Goal: Task Accomplishment & Management: Manage account settings

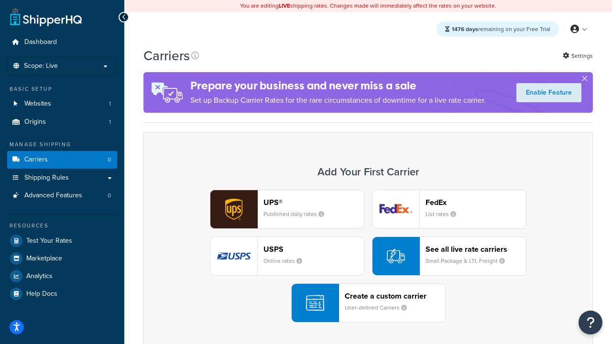
click at [368, 256] on div "UPS® Published daily rates FedEx List rates USPS Online rates See all live rate…" at bounding box center [367, 256] width 429 height 133
click at [475, 202] on header "FedEx" at bounding box center [475, 202] width 100 height 9
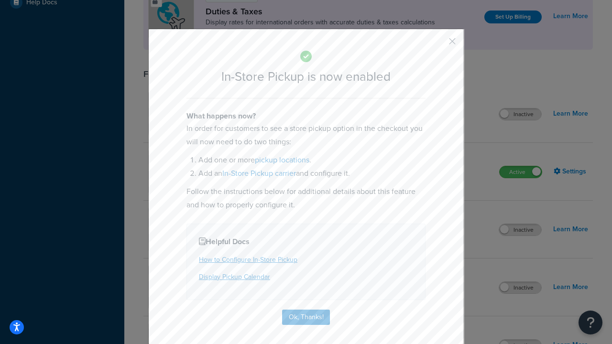
click at [438, 44] on button "button" at bounding box center [438, 44] width 2 height 2
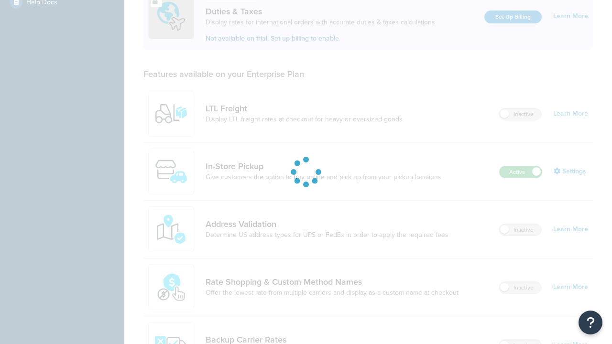
click at [520, 166] on label "Active" at bounding box center [520, 171] width 42 height 11
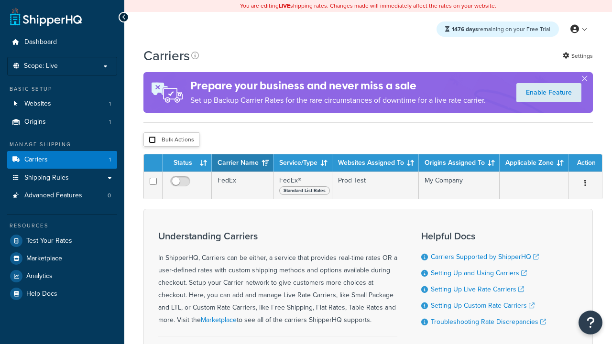
click at [152, 141] on input "checkbox" at bounding box center [152, 139] width 7 height 7
checkbox input "true"
click at [0, 0] on button "Delete" at bounding box center [0, 0] width 0 height 0
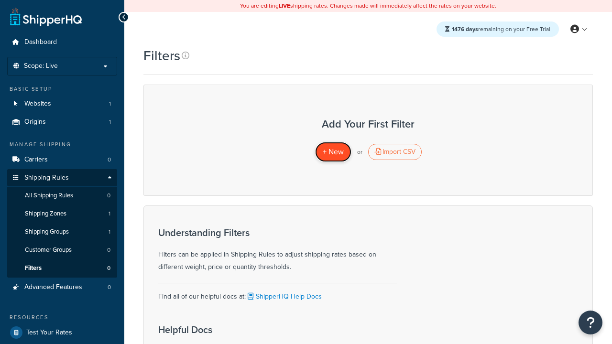
click at [333, 152] on span "+ New" at bounding box center [333, 151] width 21 height 11
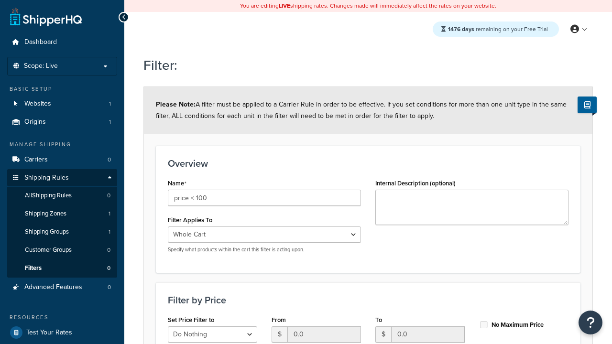
select select "range"
type input "price < 100"
type input "100"
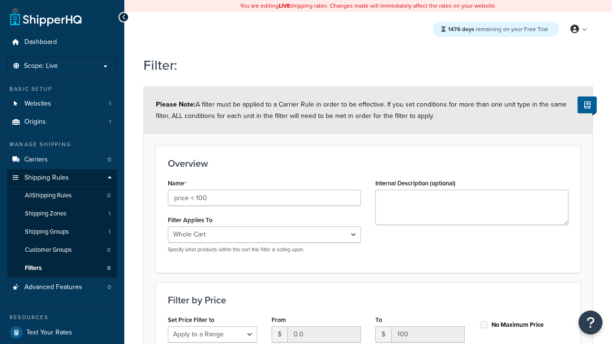
type input "100"
checkbox input "true"
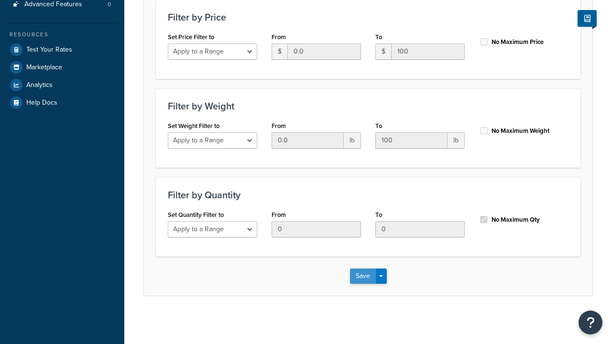
click at [362, 276] on button "Save" at bounding box center [363, 276] width 26 height 15
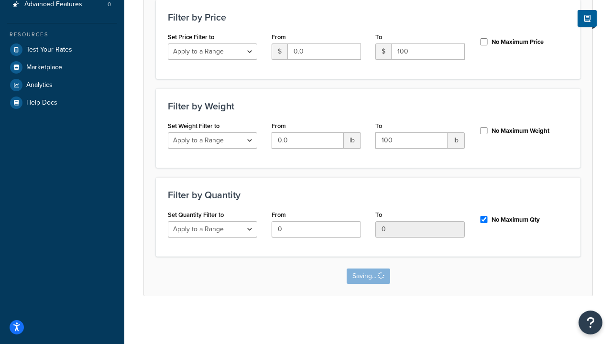
scroll to position [0, 0]
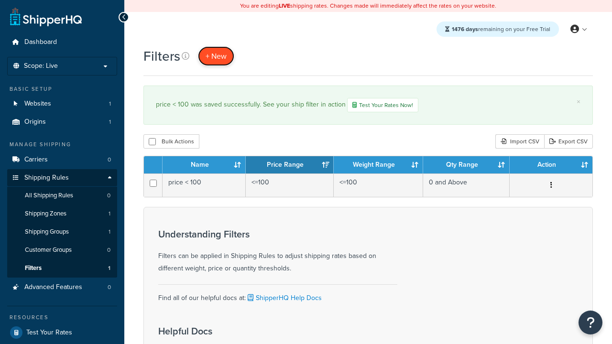
click at [216, 56] on span "+ New" at bounding box center [215, 56] width 21 height 11
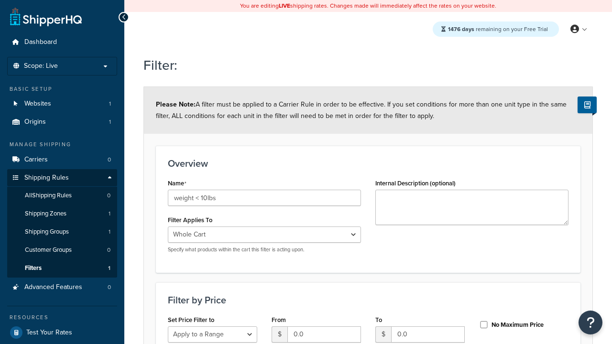
select select "range"
type input "weight < 10lbs"
type input "10"
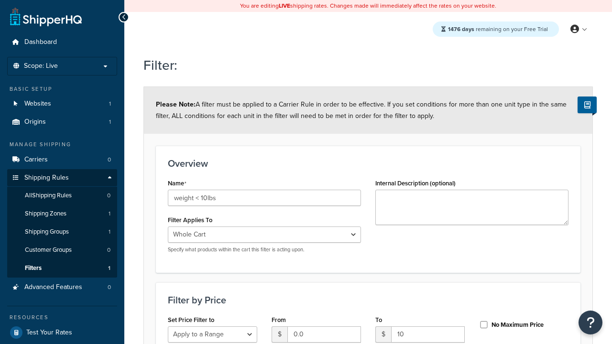
type input "10"
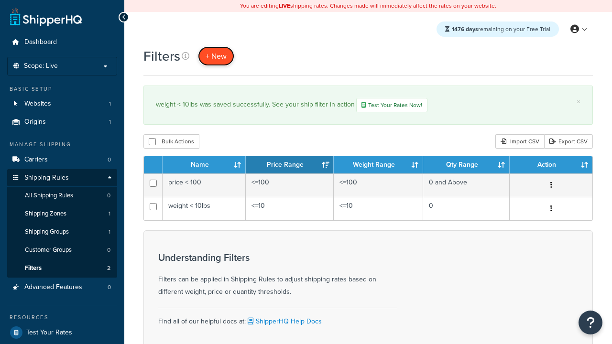
click at [216, 56] on span "+ New" at bounding box center [215, 56] width 21 height 11
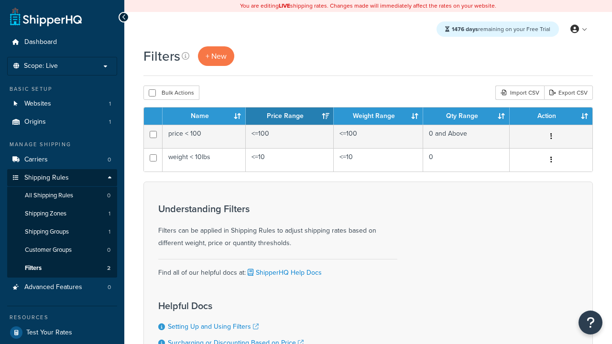
click at [204, 117] on th "Name" at bounding box center [203, 116] width 83 height 17
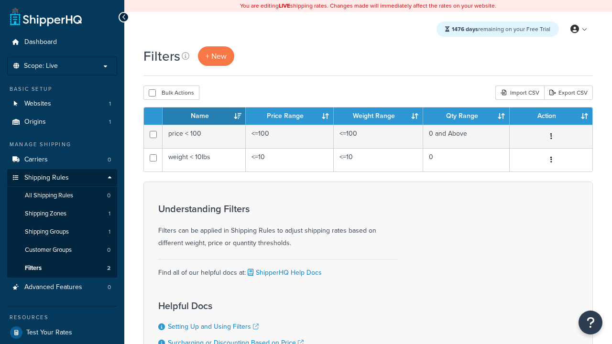
click at [204, 117] on th "Name" at bounding box center [203, 116] width 83 height 17
click at [290, 117] on th "Price Range" at bounding box center [290, 116] width 88 height 17
click at [378, 117] on th "Weight Range" at bounding box center [378, 116] width 89 height 17
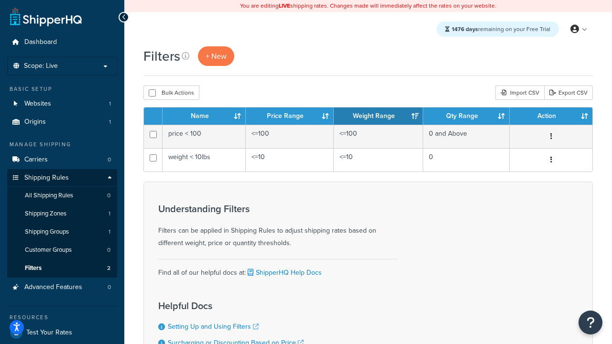
click at [466, 117] on th "Qty Range" at bounding box center [466, 116] width 86 height 17
click at [550, 117] on th "Action" at bounding box center [550, 116] width 83 height 17
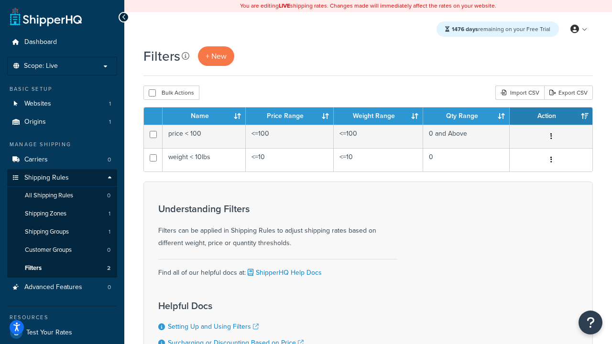
click at [185, 56] on icon at bounding box center [186, 56] width 8 height 8
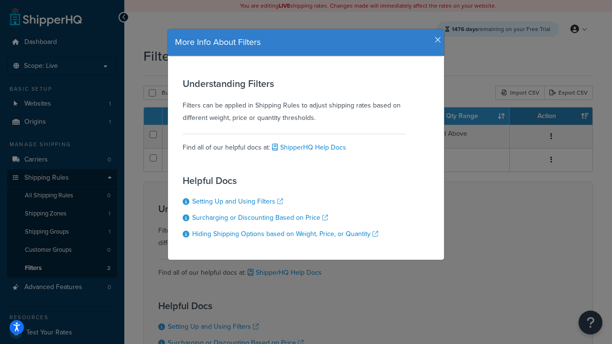
click at [435, 36] on icon "button" at bounding box center [437, 40] width 7 height 9
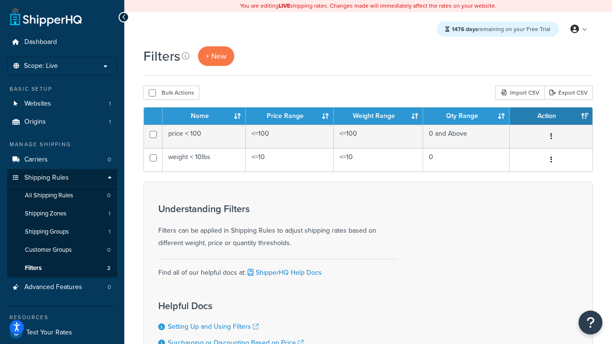
scroll to position [86, 0]
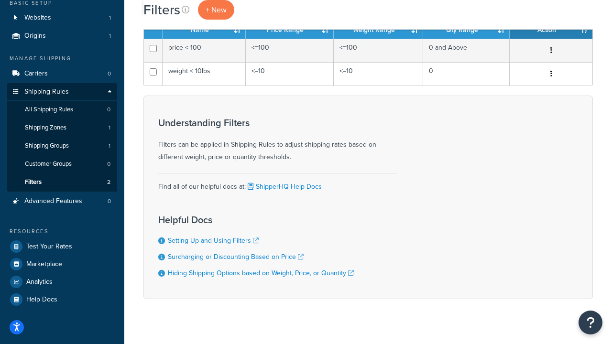
click at [171, 14] on button "Bulk Actions" at bounding box center [171, 7] width 56 height 14
checkbox input "true"
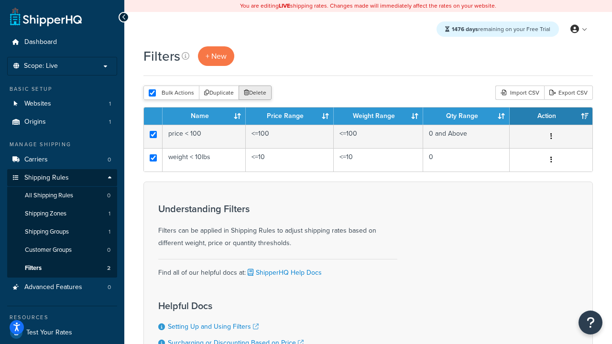
click at [257, 93] on button "Delete" at bounding box center [254, 93] width 33 height 14
